Goal: Check status: Check status

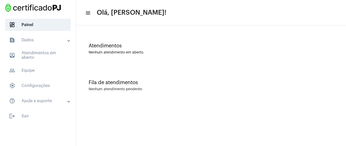
click at [63, 42] on mat-panel-title "text_snippet_outlined Dados" at bounding box center [38, 40] width 59 height 6
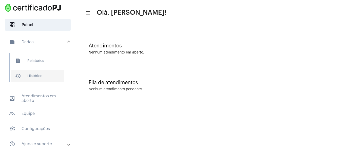
click at [40, 73] on span "history_outlined Histórico" at bounding box center [37, 76] width 53 height 12
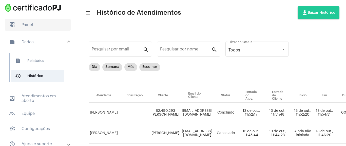
click at [21, 19] on span "dashboard Painel" at bounding box center [38, 25] width 66 height 12
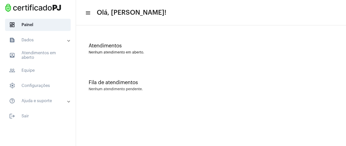
click at [62, 44] on mat-expansion-panel-header "text_snippet_outlined Dados" at bounding box center [39, 40] width 73 height 12
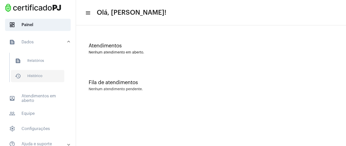
click at [57, 74] on span "history_outlined Histórico" at bounding box center [37, 76] width 53 height 12
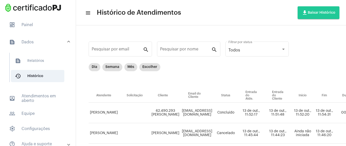
click at [35, 38] on mat-expansion-panel-header "text_snippet_outlined Dados" at bounding box center [39, 42] width 73 height 16
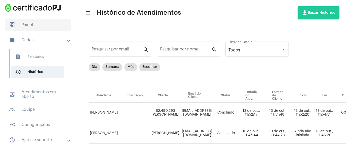
click at [37, 24] on span "dashboard Painel" at bounding box center [38, 25] width 66 height 12
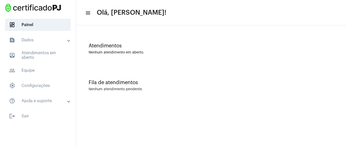
click at [58, 40] on mat-panel-title "text_snippet_outlined Dados" at bounding box center [38, 40] width 59 height 6
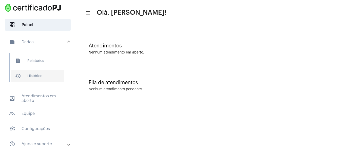
click at [42, 79] on span "history_outlined Histórico" at bounding box center [37, 76] width 53 height 12
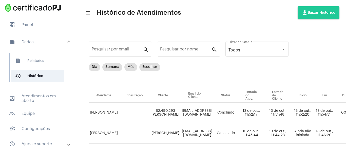
click at [26, 36] on mat-expansion-panel-header "text_snippet_outlined Dados" at bounding box center [39, 42] width 73 height 16
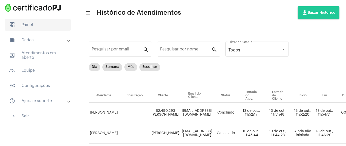
click at [47, 21] on span "dashboard Painel" at bounding box center [38, 25] width 66 height 12
